Goal: Task Accomplishment & Management: Complete application form

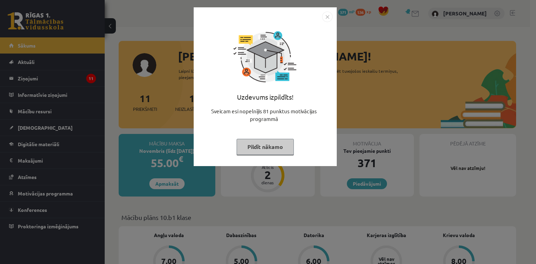
click at [327, 17] on img "Close" at bounding box center [327, 17] width 10 height 10
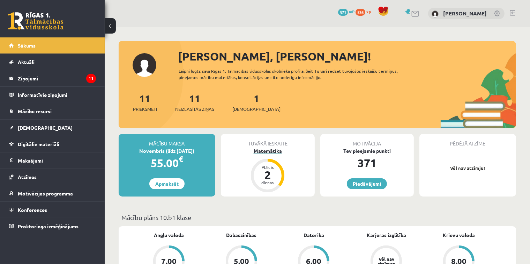
click at [267, 150] on div "Matemātika" at bounding box center [268, 150] width 94 height 7
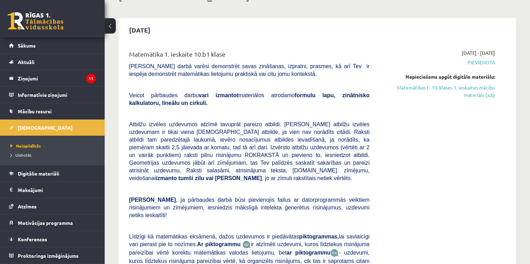
scroll to position [35, 0]
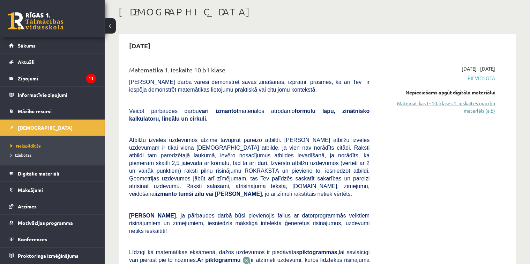
click at [420, 103] on link "Matemātikas I - 10. klases 1. ieskaites mācību materiāls (a,b)" at bounding box center [437, 106] width 115 height 15
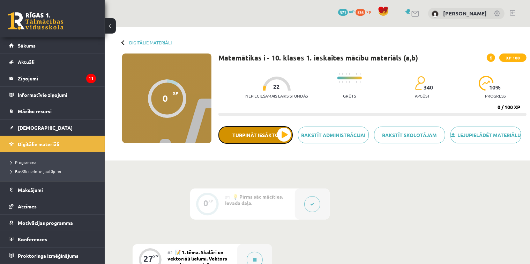
click at [283, 140] on button "Turpināt iesākto" at bounding box center [256, 134] width 74 height 17
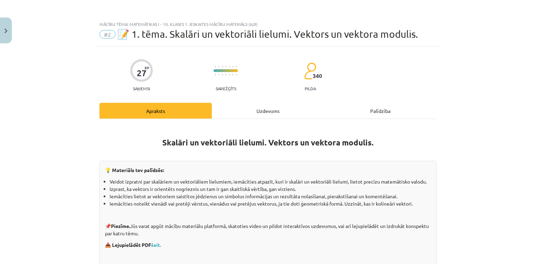
click at [268, 109] on div "Uzdevums" at bounding box center [268, 111] width 112 height 16
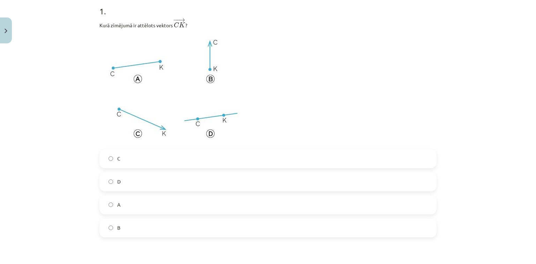
scroll to position [192, 0]
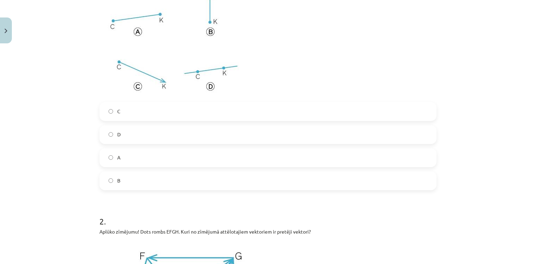
click at [230, 111] on label "C" at bounding box center [268, 111] width 336 height 17
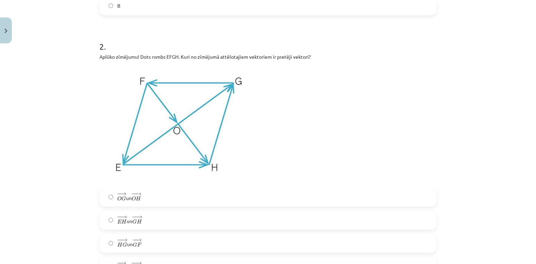
scroll to position [401, 0]
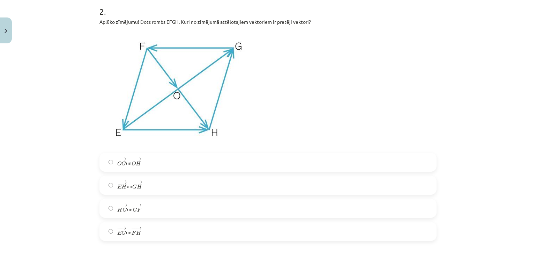
click at [104, 161] on label "− − → O G O G → un − − → O H O H →" at bounding box center [268, 161] width 336 height 17
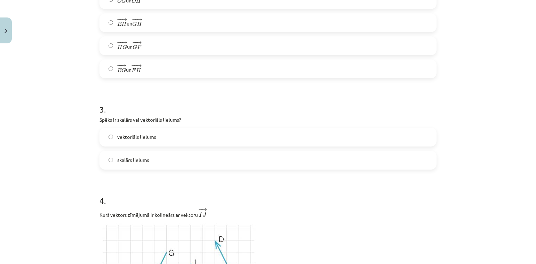
scroll to position [576, 0]
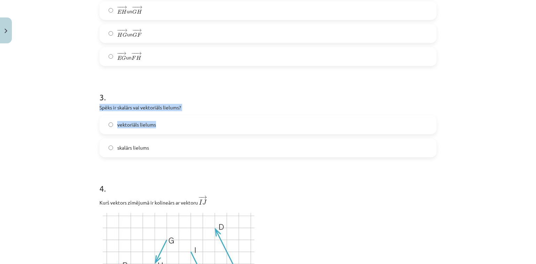
drag, startPoint x: 95, startPoint y: 106, endPoint x: 186, endPoint y: 111, distance: 91.2
copy div "Spēks ir skalārs vai vektoriāls lielums? vektoriāls lielums"
click at [100, 123] on label "vektoriāls lielums" at bounding box center [268, 124] width 336 height 17
click at [256, 87] on h1 "3 ." at bounding box center [267, 91] width 337 height 22
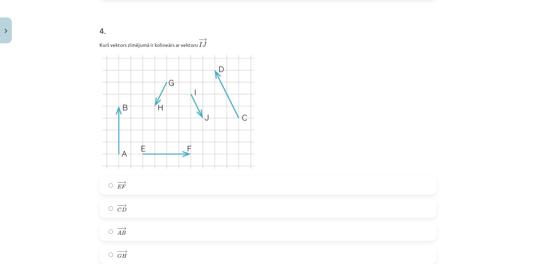
scroll to position [751, 0]
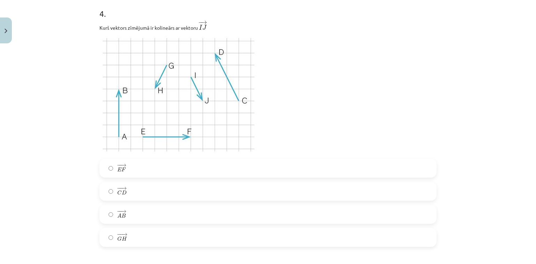
click at [127, 238] on label "− − → G H G H →" at bounding box center [268, 236] width 336 height 17
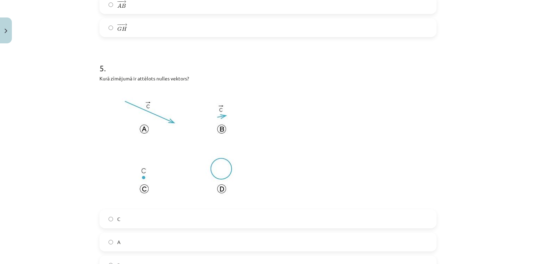
scroll to position [995, 0]
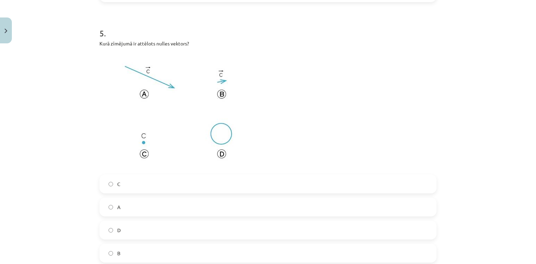
click at [142, 152] on img at bounding box center [178, 110] width 158 height 119
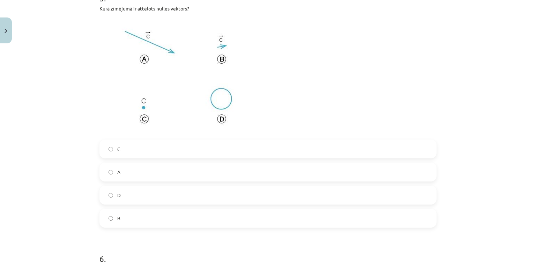
click at [162, 147] on label "C" at bounding box center [268, 148] width 336 height 17
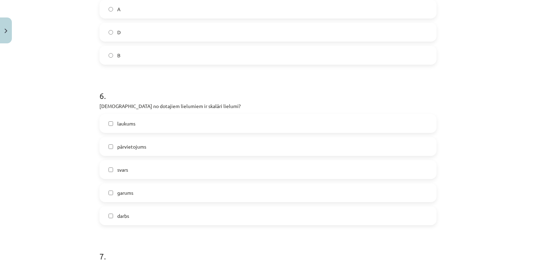
scroll to position [1204, 0]
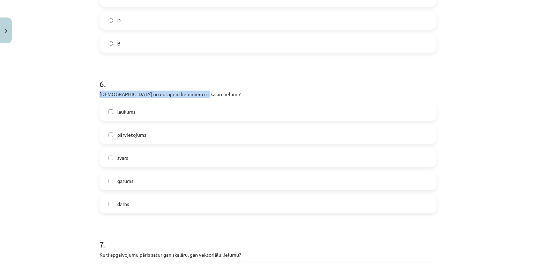
drag, startPoint x: 97, startPoint y: 95, endPoint x: 192, endPoint y: 94, distance: 94.6
click at [192, 94] on p "[DEMOGRAPHIC_DATA] no dotajiem lielumiem ir skalāri lielumi?" at bounding box center [267, 93] width 337 height 7
copy p "[DEMOGRAPHIC_DATA] no dotajiem lielumiem ir skalāri lielumi"
click at [63, 108] on div "Mācību tēma: Matemātikas i - 10. klases 1. ieskaites mācību materiāls (a,b) #2 …" at bounding box center [268, 132] width 536 height 264
click at [122, 155] on span "svars" at bounding box center [122, 157] width 11 height 7
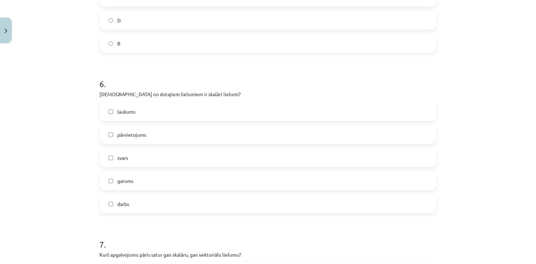
click at [138, 204] on label "darbs" at bounding box center [268, 203] width 336 height 17
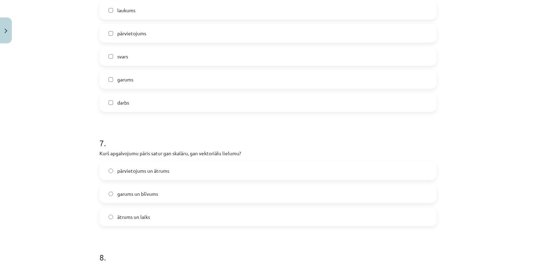
scroll to position [1344, 0]
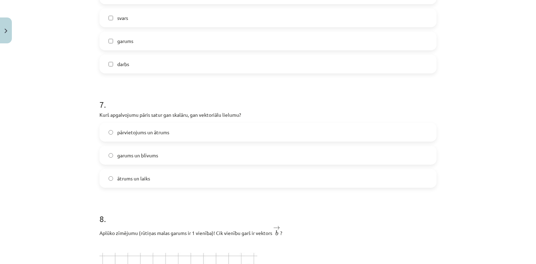
click at [122, 179] on span "ātrums un laiks" at bounding box center [133, 178] width 33 height 7
click at [135, 138] on label "pārvietojums un ātrums" at bounding box center [268, 131] width 336 height 17
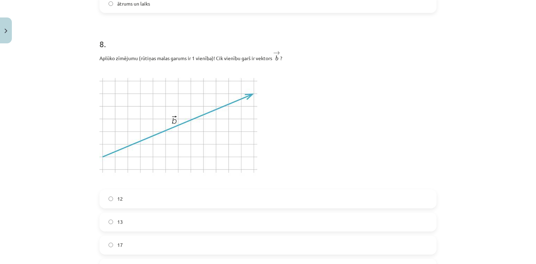
scroll to position [1588, 0]
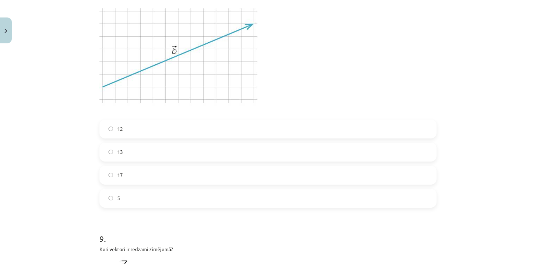
click at [121, 150] on label "13" at bounding box center [268, 151] width 336 height 17
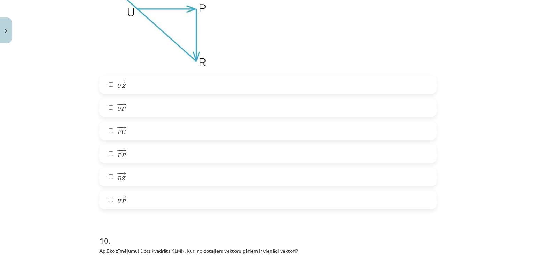
scroll to position [1868, 0]
click at [103, 200] on label "− − → U R U R →" at bounding box center [268, 198] width 336 height 17
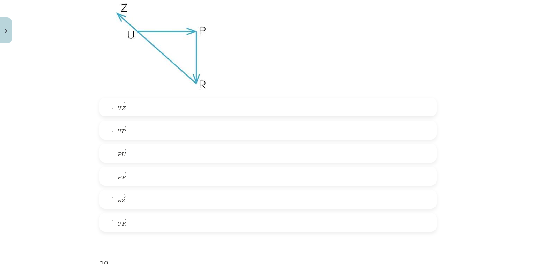
scroll to position [1833, 0]
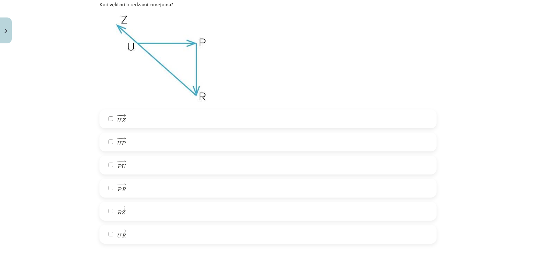
click at [107, 238] on label "− − → U R U R →" at bounding box center [268, 233] width 336 height 17
click at [102, 144] on label "− − → U P U P →" at bounding box center [268, 141] width 336 height 17
click at [117, 188] on span "P" at bounding box center [119, 189] width 5 height 5
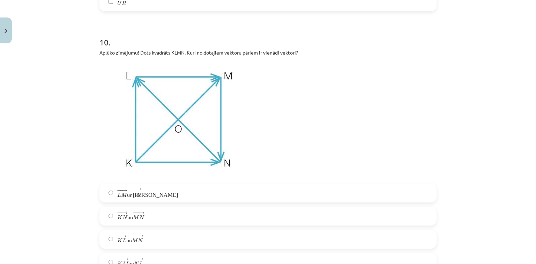
scroll to position [2077, 0]
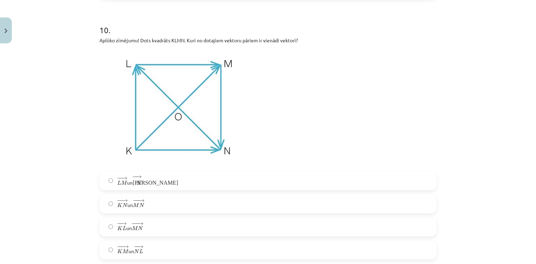
click at [127, 182] on span "− − → L M L M → un − − → К N К N →" at bounding box center [129, 180] width 24 height 11
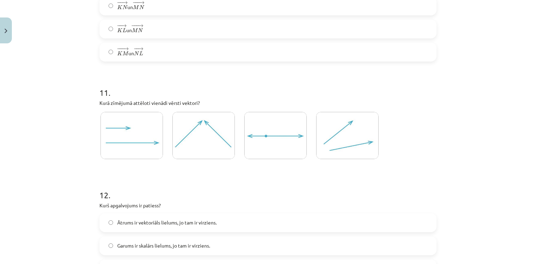
scroll to position [2286, 0]
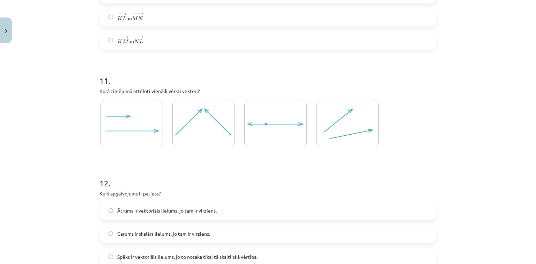
drag, startPoint x: 170, startPoint y: 130, endPoint x: 187, endPoint y: 131, distance: 16.4
click at [172, 130] on img at bounding box center [203, 123] width 62 height 47
click at [263, 122] on img at bounding box center [275, 123] width 62 height 47
click at [195, 134] on img at bounding box center [203, 123] width 62 height 47
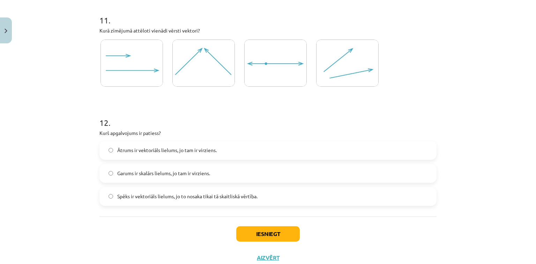
scroll to position [2356, 0]
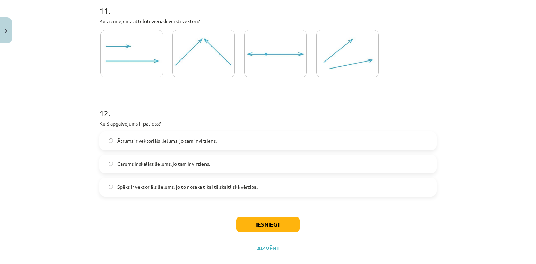
click at [141, 187] on span "Spēks ir vektoriāls lielums, jo to nosaka tikai tā skaitliskā vērtība." at bounding box center [187, 186] width 140 height 7
click at [258, 224] on button "Iesniegt" at bounding box center [268, 223] width 64 height 15
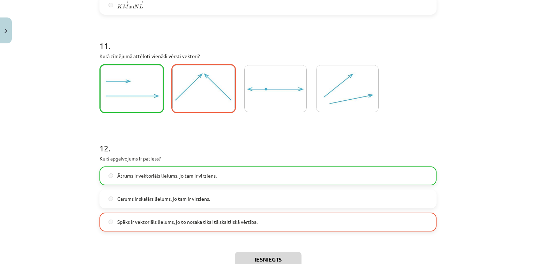
scroll to position [2393, 0]
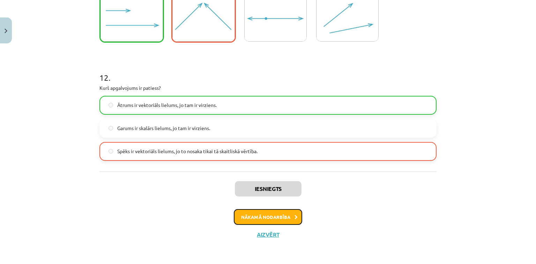
click at [279, 217] on button "Nākamā nodarbība" at bounding box center [268, 217] width 68 height 16
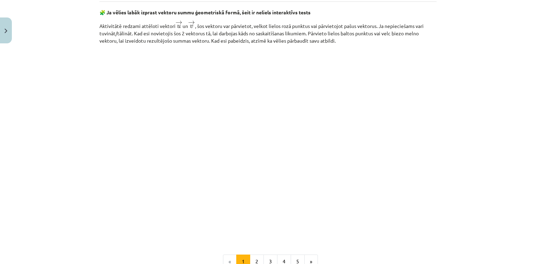
scroll to position [1063, 0]
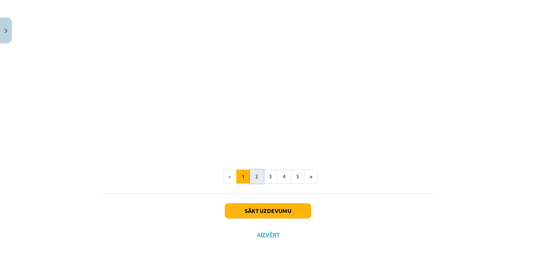
click at [257, 177] on button "2" at bounding box center [257, 176] width 14 height 14
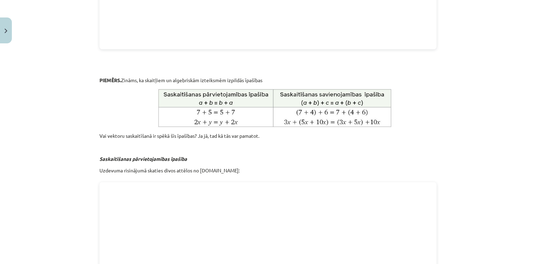
scroll to position [404, 0]
